Goal: Find contact information

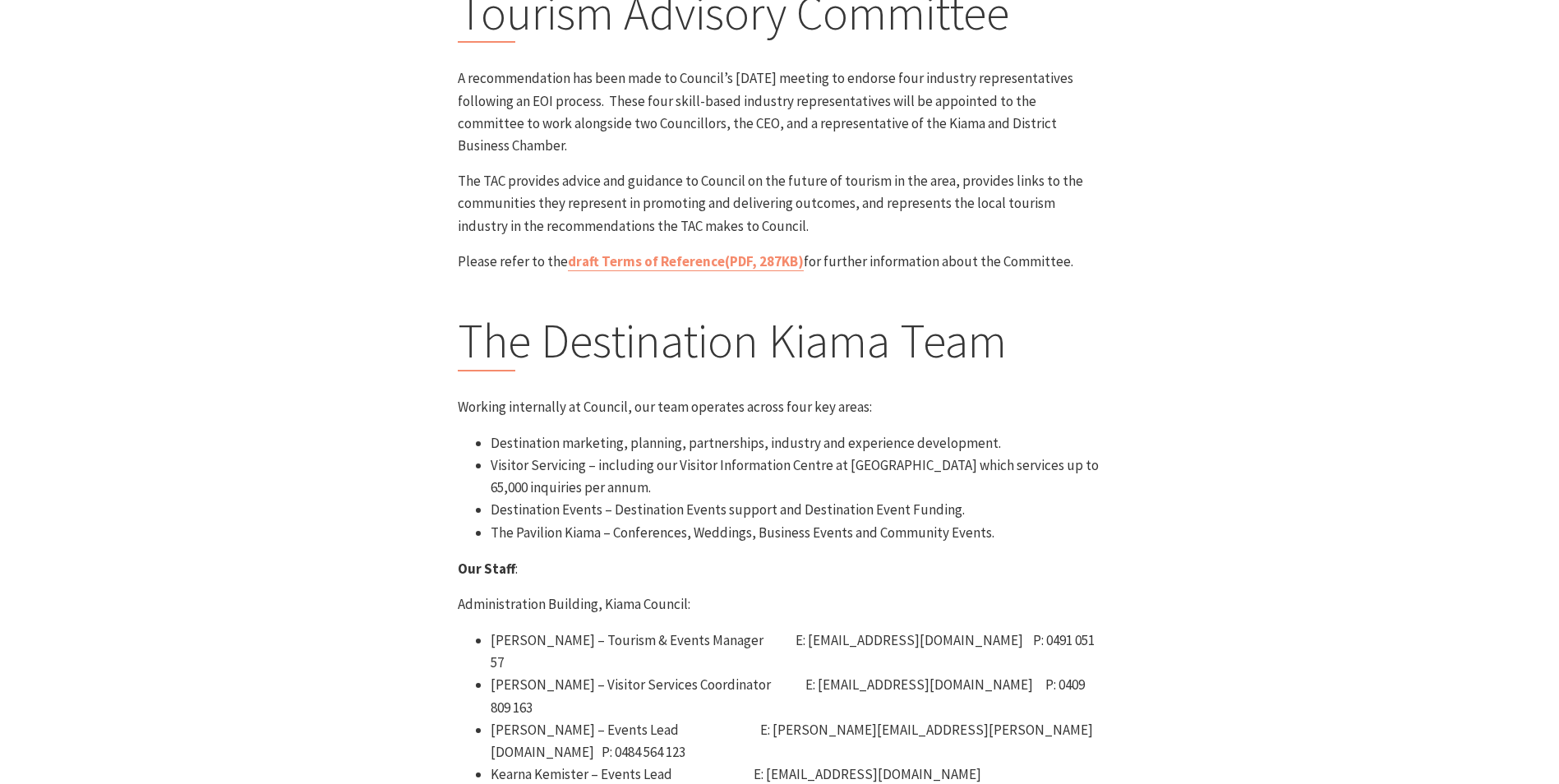
scroll to position [329, 0]
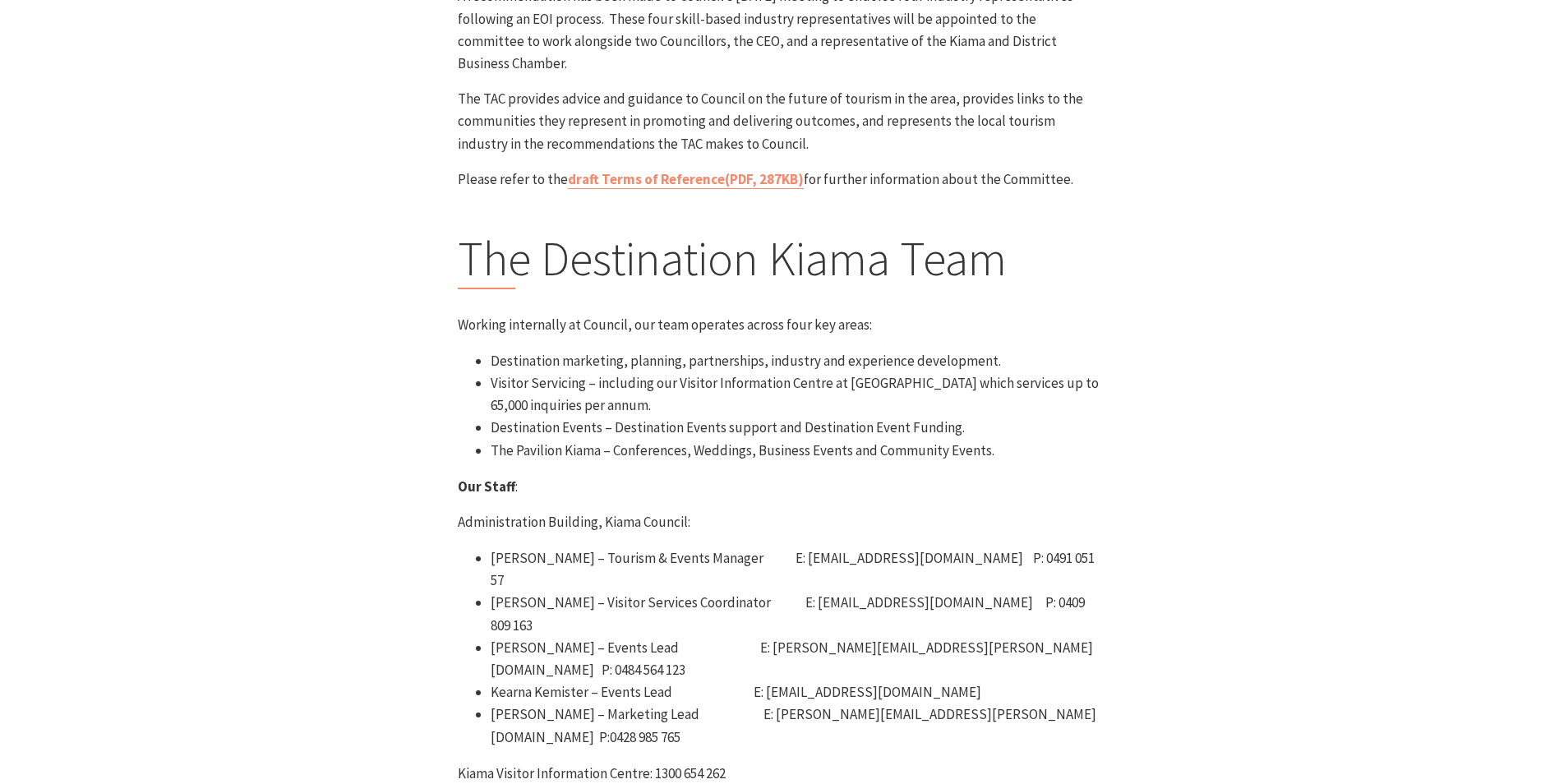
click at [806, 439] on li "The Pavilion Kiama – Conferences, Weddings, Business Events and Community Event…" at bounding box center [796, 450] width 612 height 22
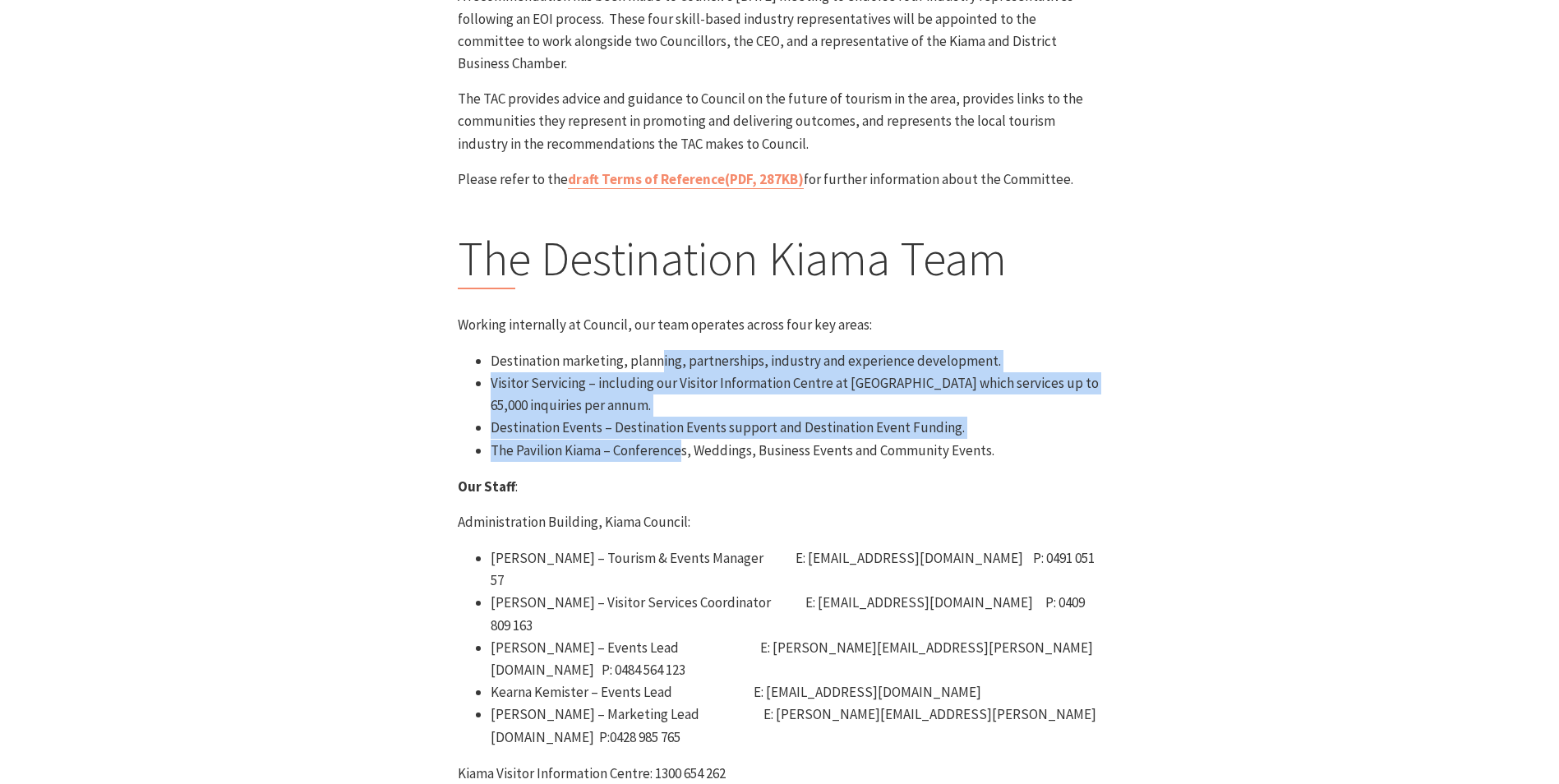
drag, startPoint x: 670, startPoint y: 360, endPoint x: 680, endPoint y: 424, distance: 64.8
click at [681, 424] on ul "Destination marketing, planning, partnerships, industry and experience developm…" at bounding box center [780, 406] width 644 height 112
click at [680, 439] on li "The Pavilion Kiama – Conferences, Weddings, Business Events and Community Event…" at bounding box center [796, 450] width 612 height 22
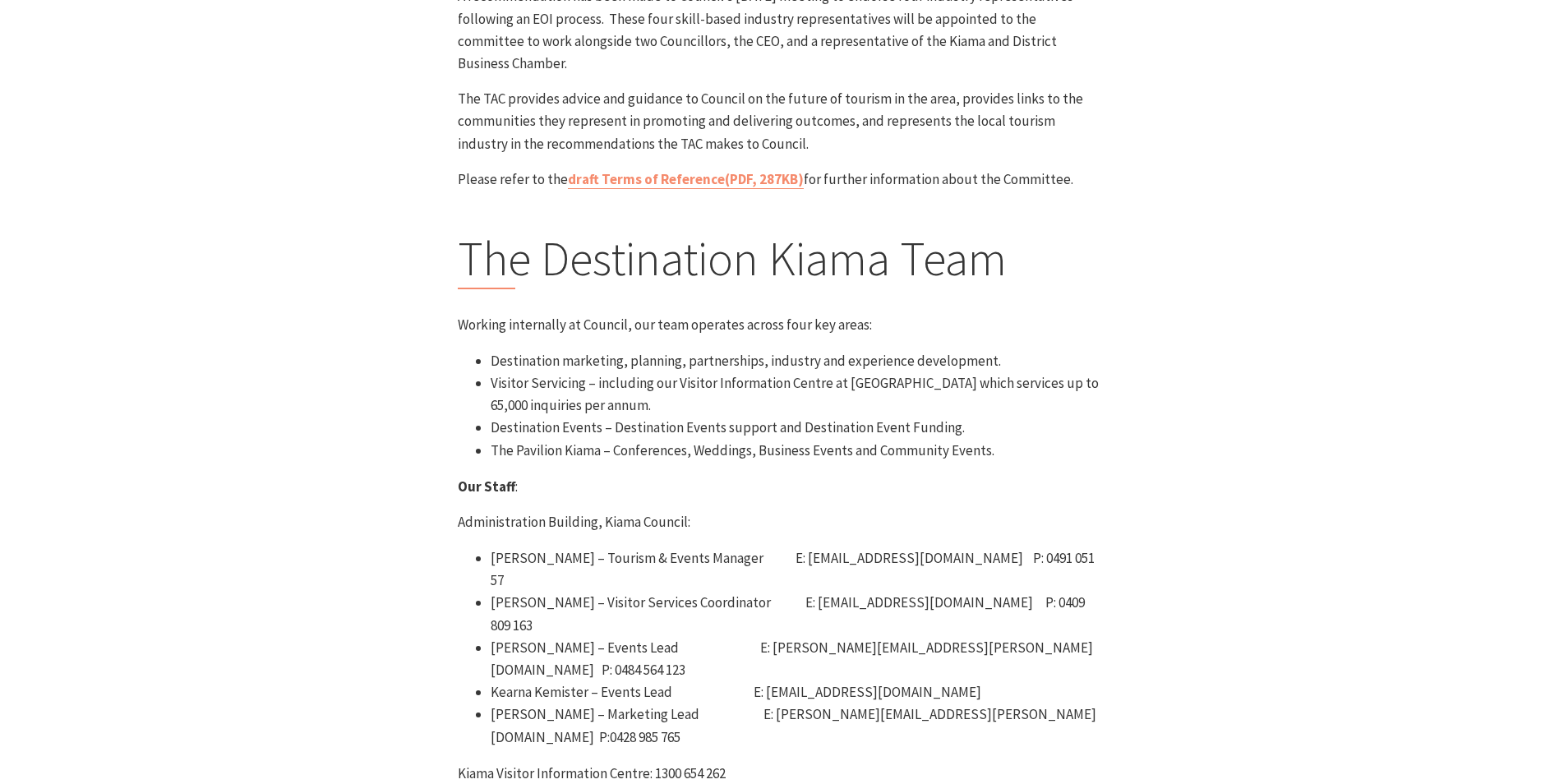
click at [1071, 475] on p "Our Staff :" at bounding box center [780, 487] width 644 height 22
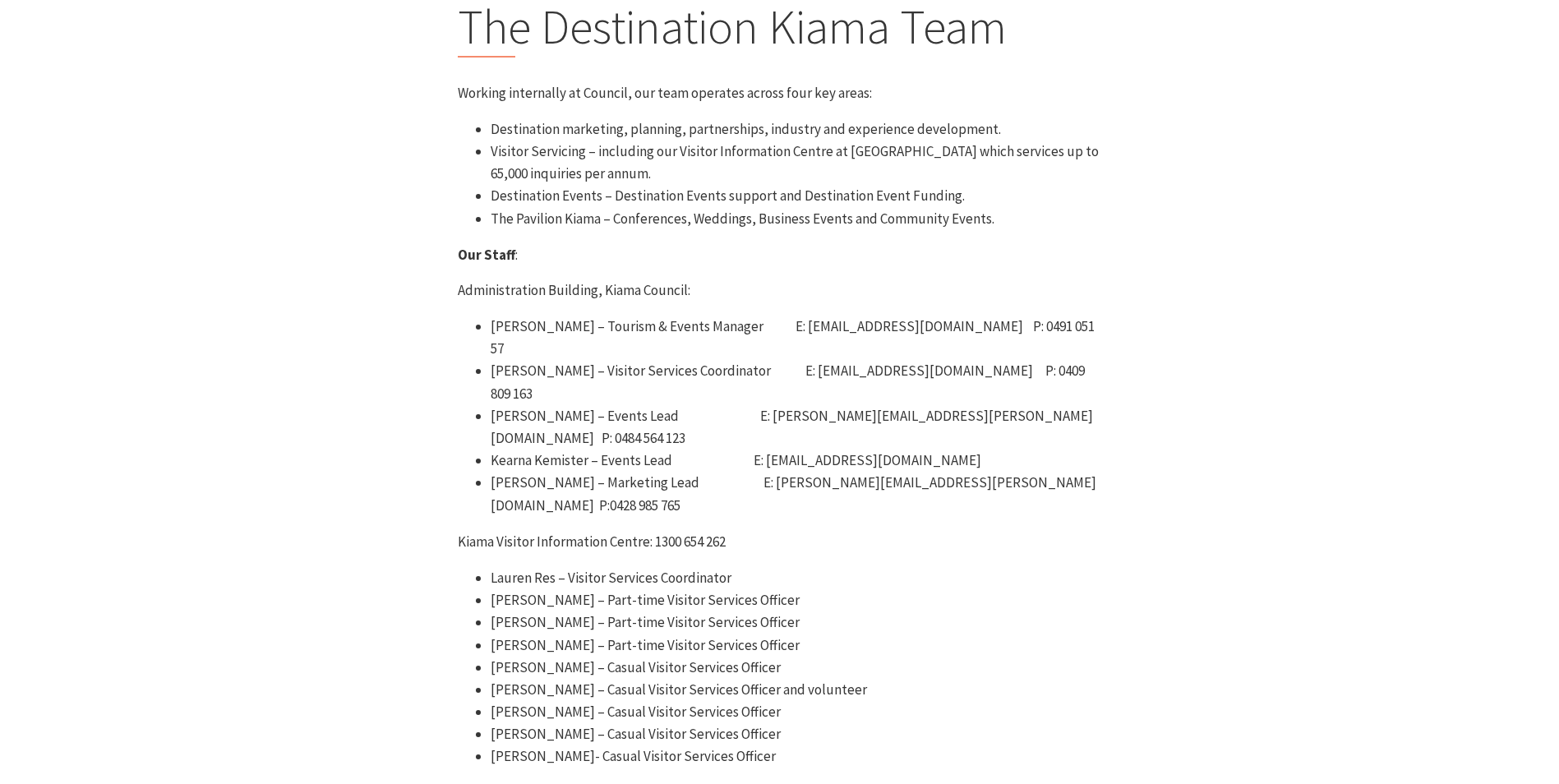
scroll to position [411, 0]
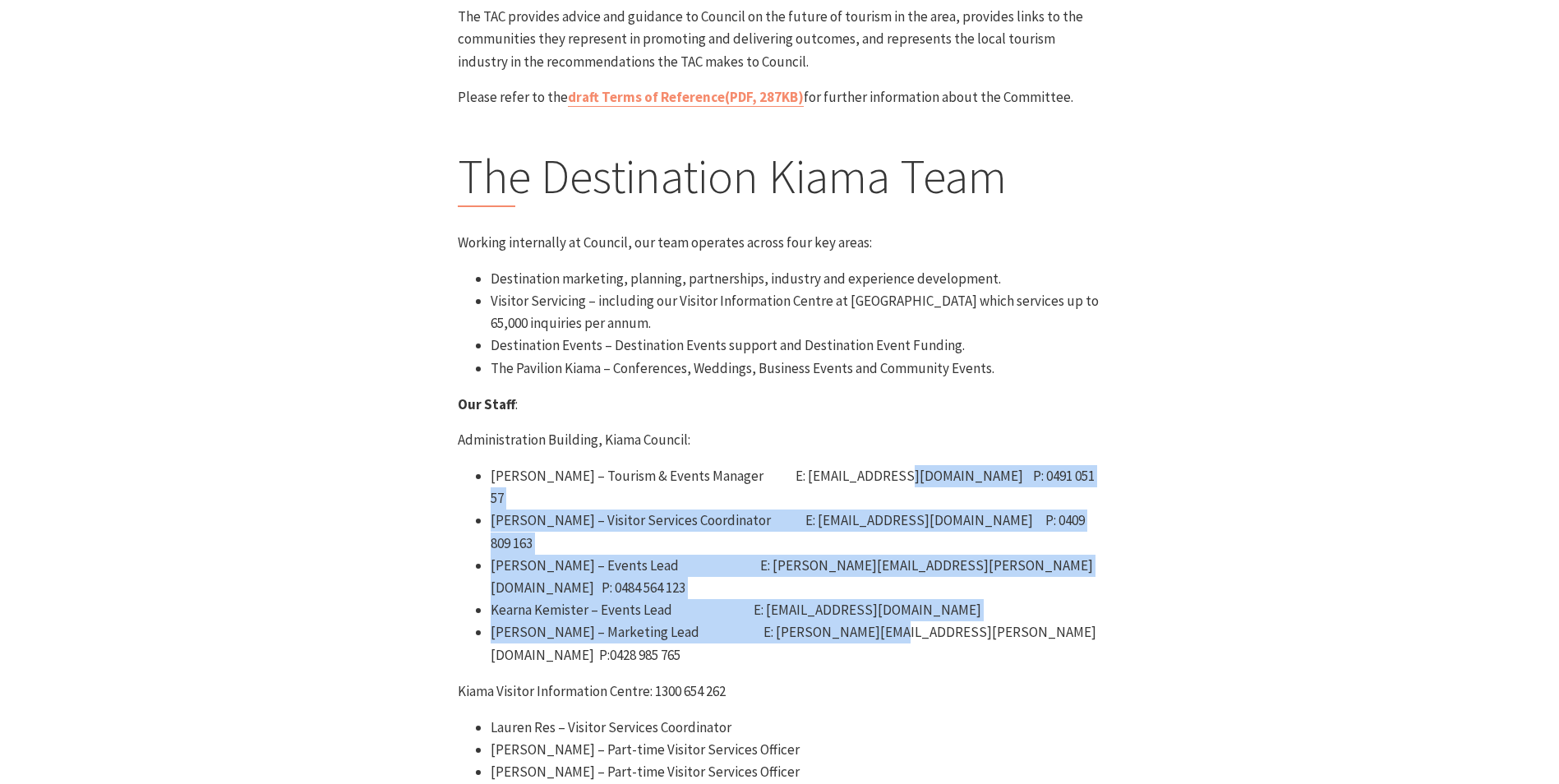
drag, startPoint x: 868, startPoint y: 468, endPoint x: 852, endPoint y: 539, distance: 72.8
click at [852, 539] on ul "[PERSON_NAME] – Tourism & Events Manager E: [EMAIL_ADDRESS][DOMAIN_NAME] P: 049…" at bounding box center [780, 565] width 644 height 201
click at [852, 621] on li "[PERSON_NAME] – Marketing Lead E: [PERSON_NAME][EMAIL_ADDRESS][PERSON_NAME][DOM…" at bounding box center [796, 643] width 612 height 44
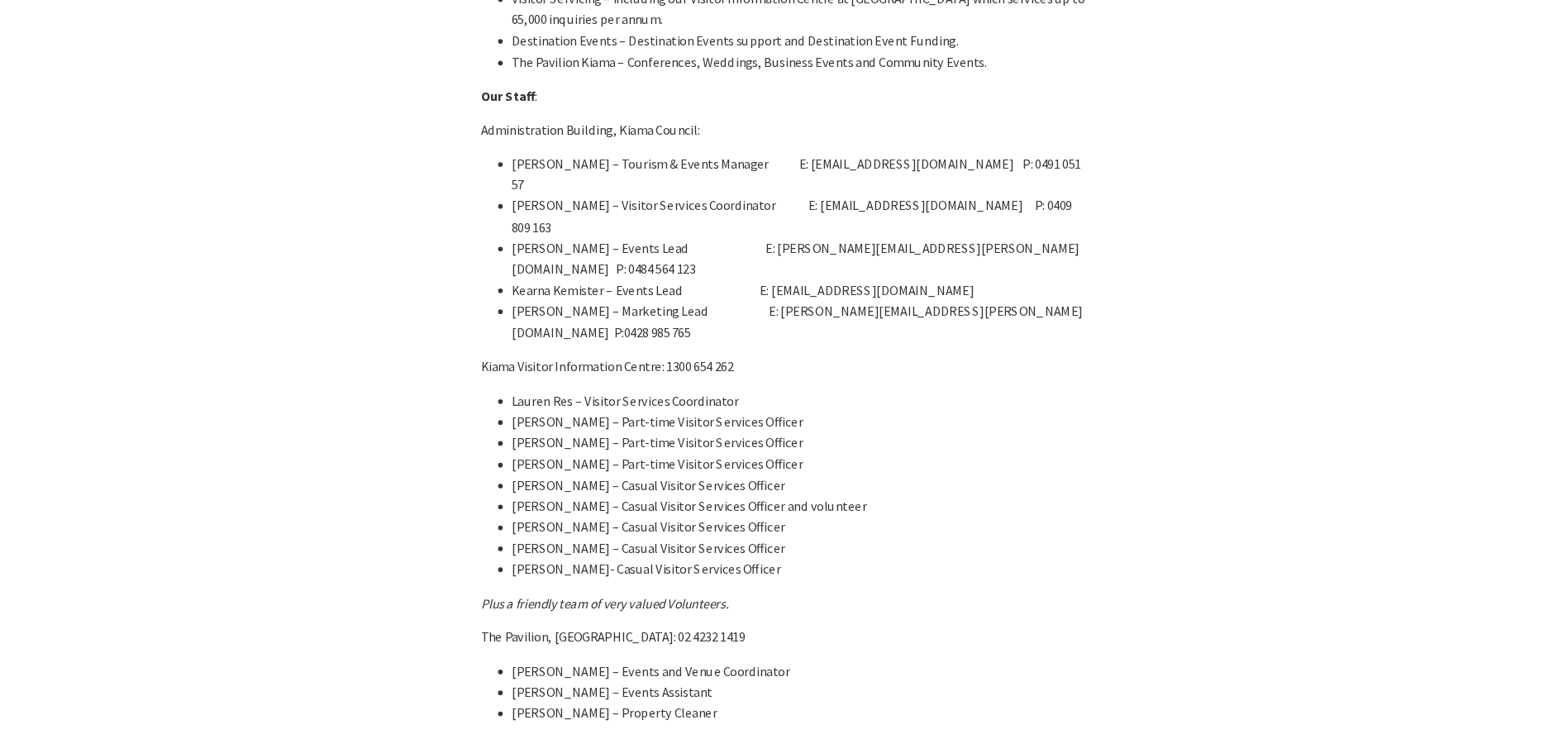
scroll to position [744, 0]
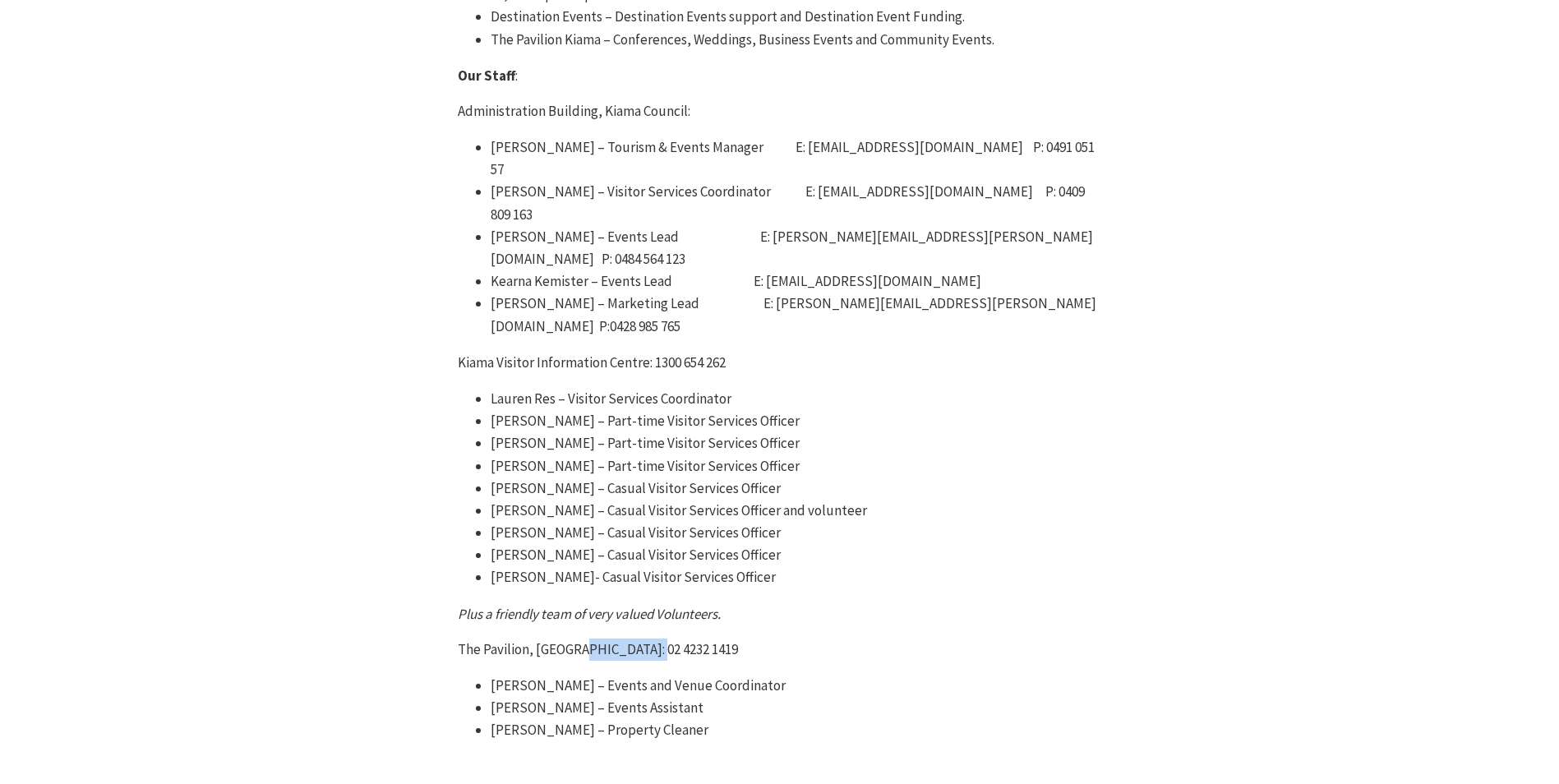
drag, startPoint x: 580, startPoint y: 534, endPoint x: 661, endPoint y: 537, distance: 81.1
click at [661, 639] on p "The Pavilion, [GEOGRAPHIC_DATA]: 02 4232 1419" at bounding box center [780, 650] width 644 height 22
